Goal: Navigation & Orientation: Find specific page/section

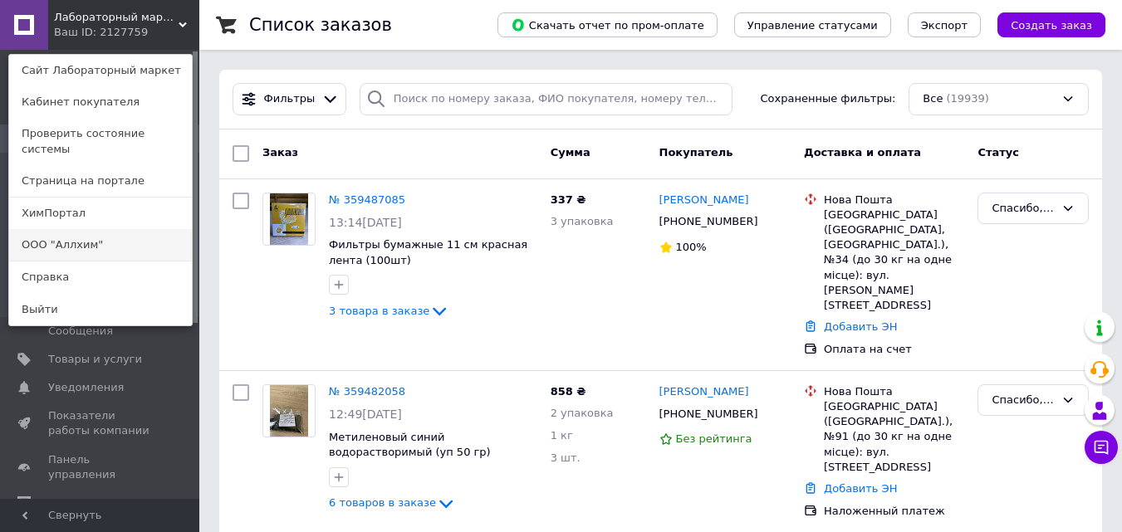
click at [125, 230] on link "ООО "Аллхим"" at bounding box center [100, 245] width 183 height 32
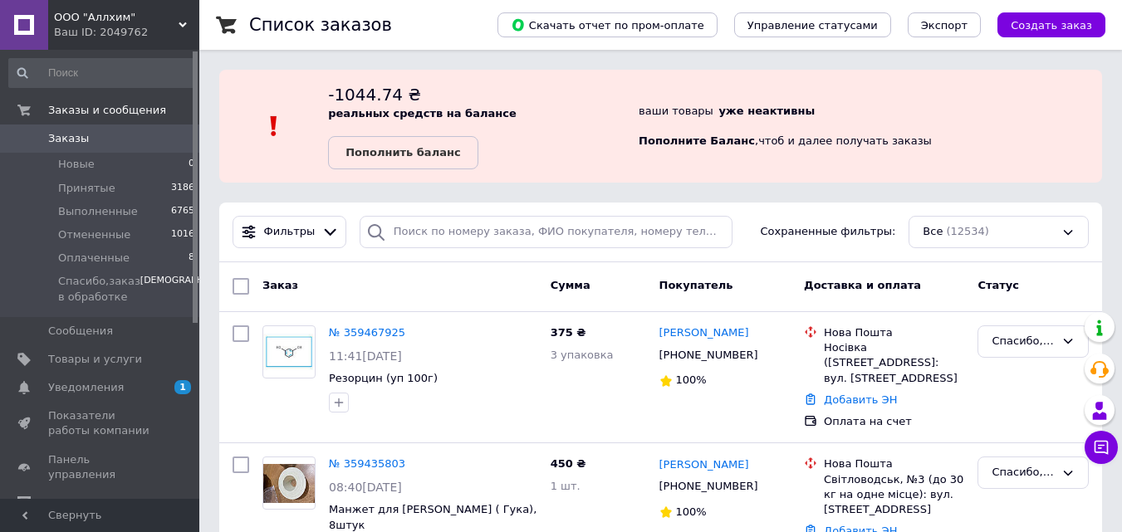
click at [109, 14] on span "ООО "Аллхим"" at bounding box center [116, 17] width 125 height 15
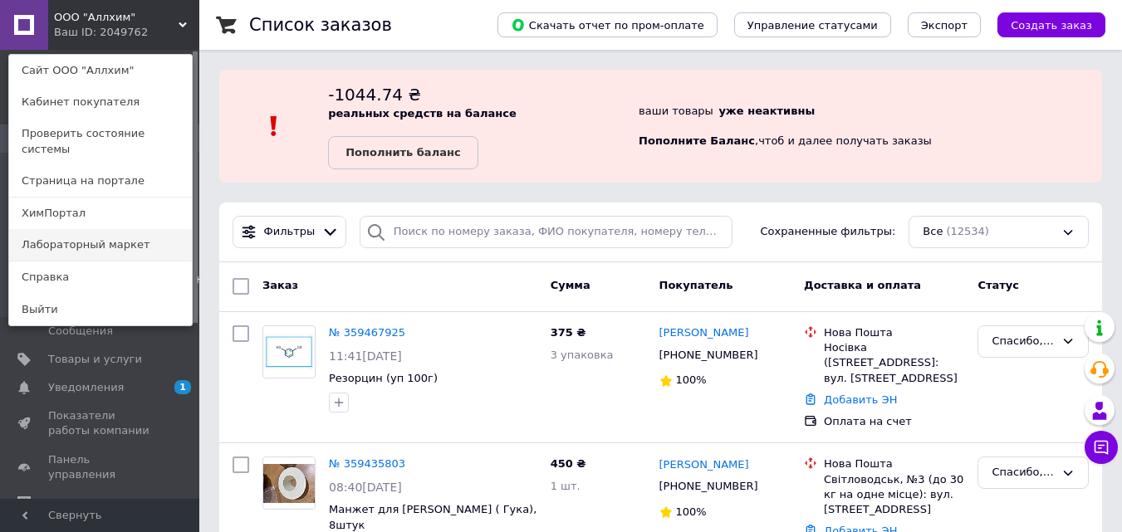
click at [101, 230] on link "Лабораторный маркет" at bounding box center [100, 245] width 183 height 32
